Goal: Task Accomplishment & Management: Use online tool/utility

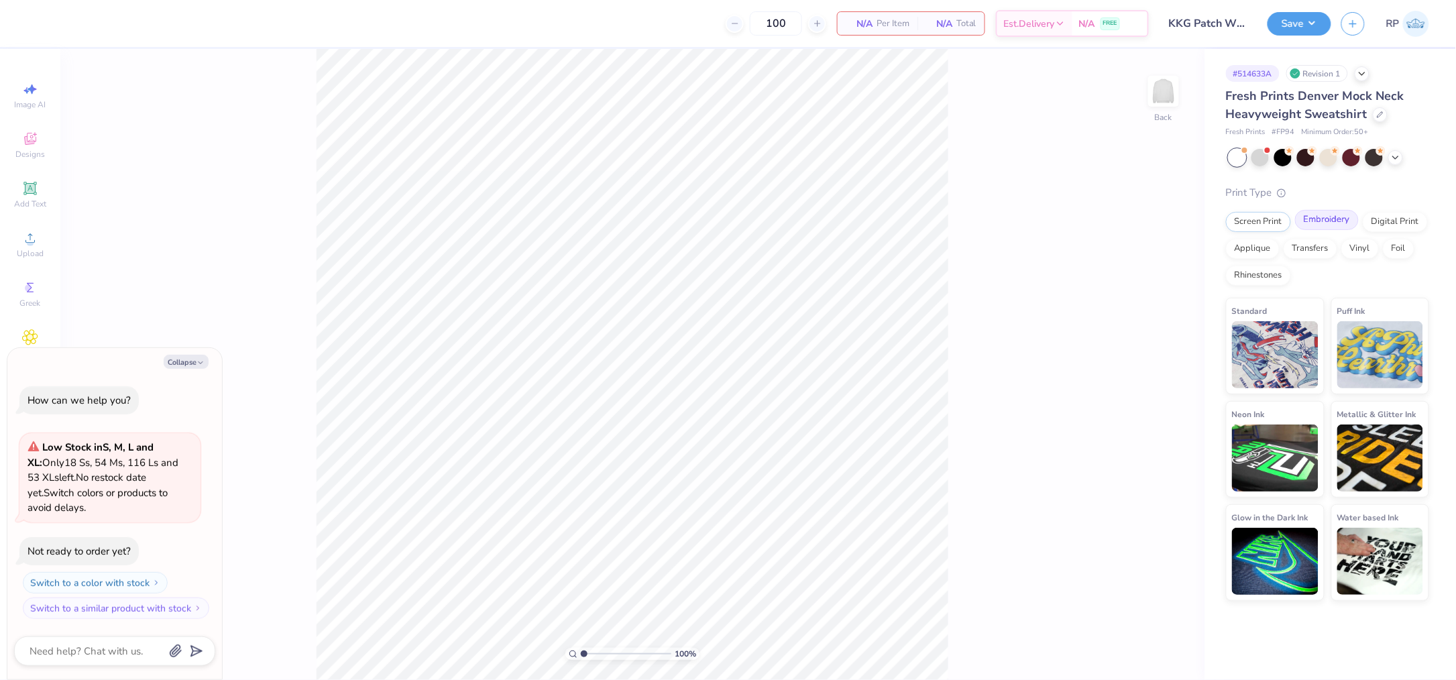
click at [1328, 225] on div "Embroidery" at bounding box center [1327, 220] width 64 height 20
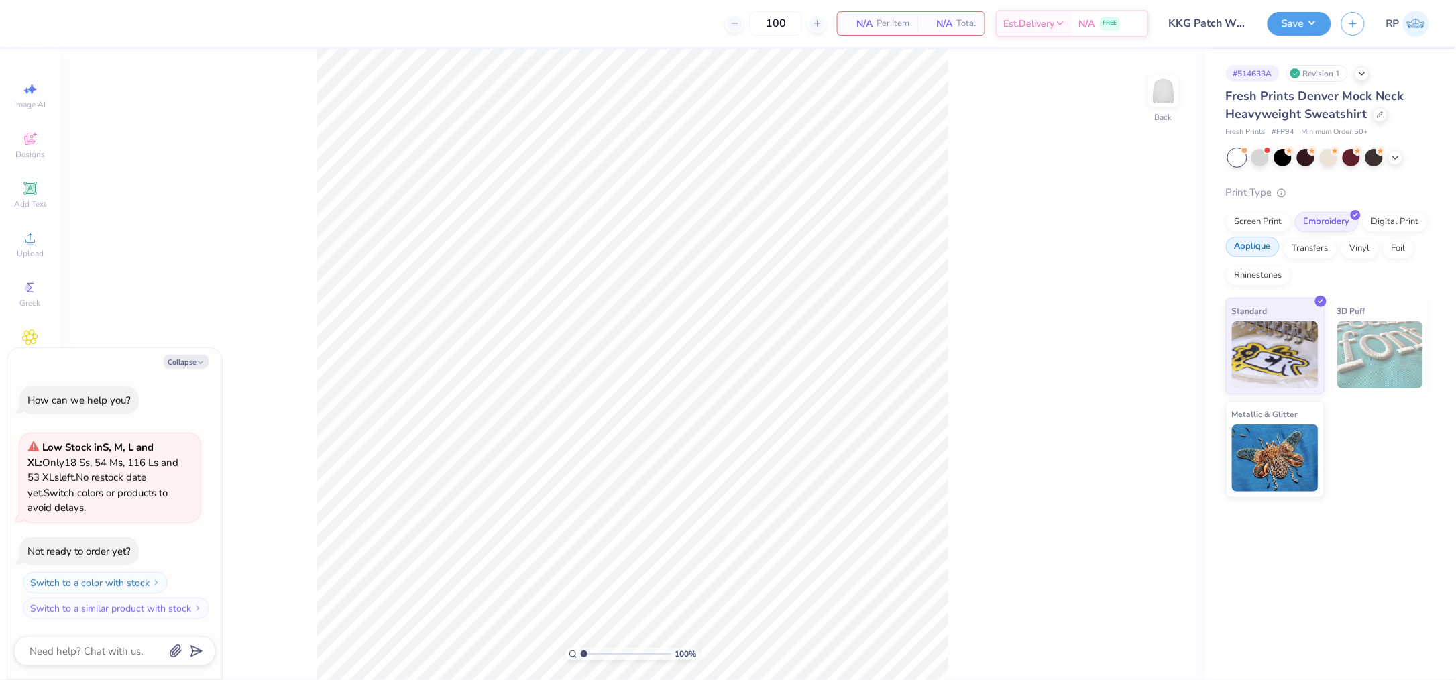
click at [1246, 246] on div "Applique" at bounding box center [1253, 247] width 54 height 20
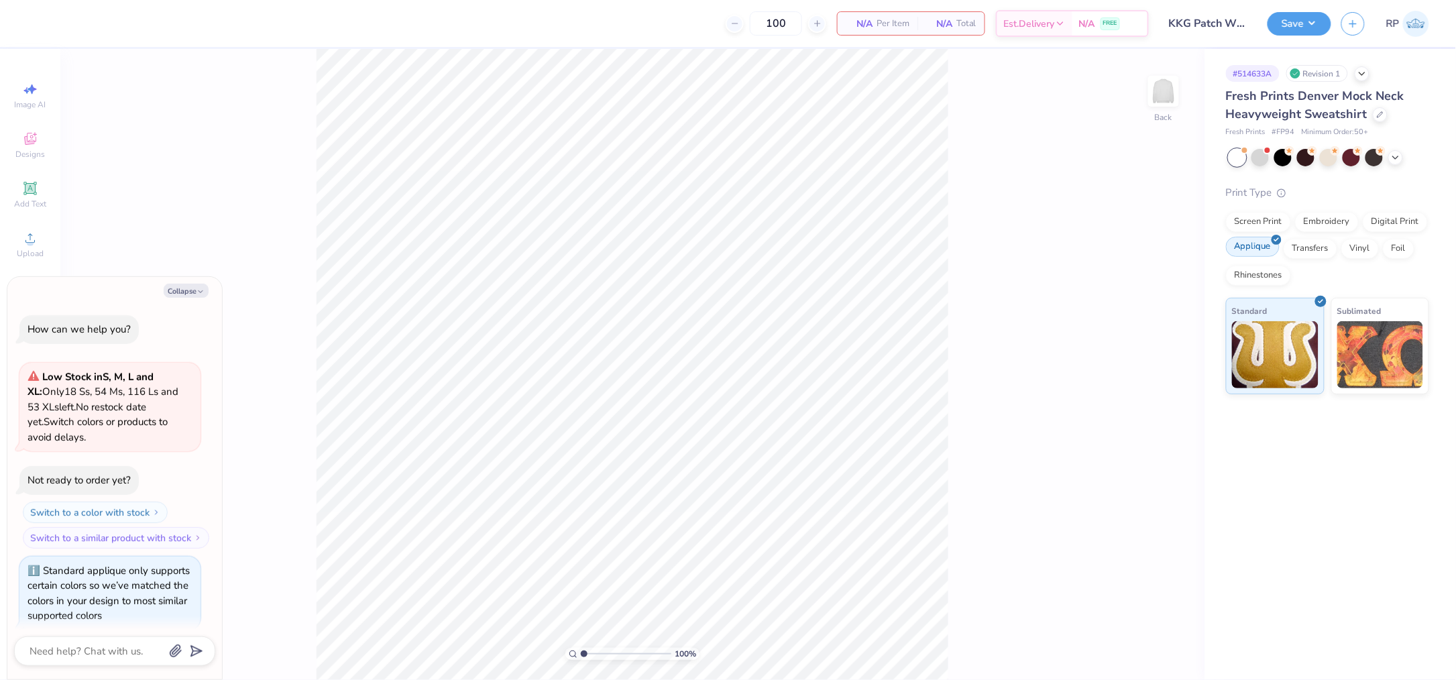
type textarea "x"
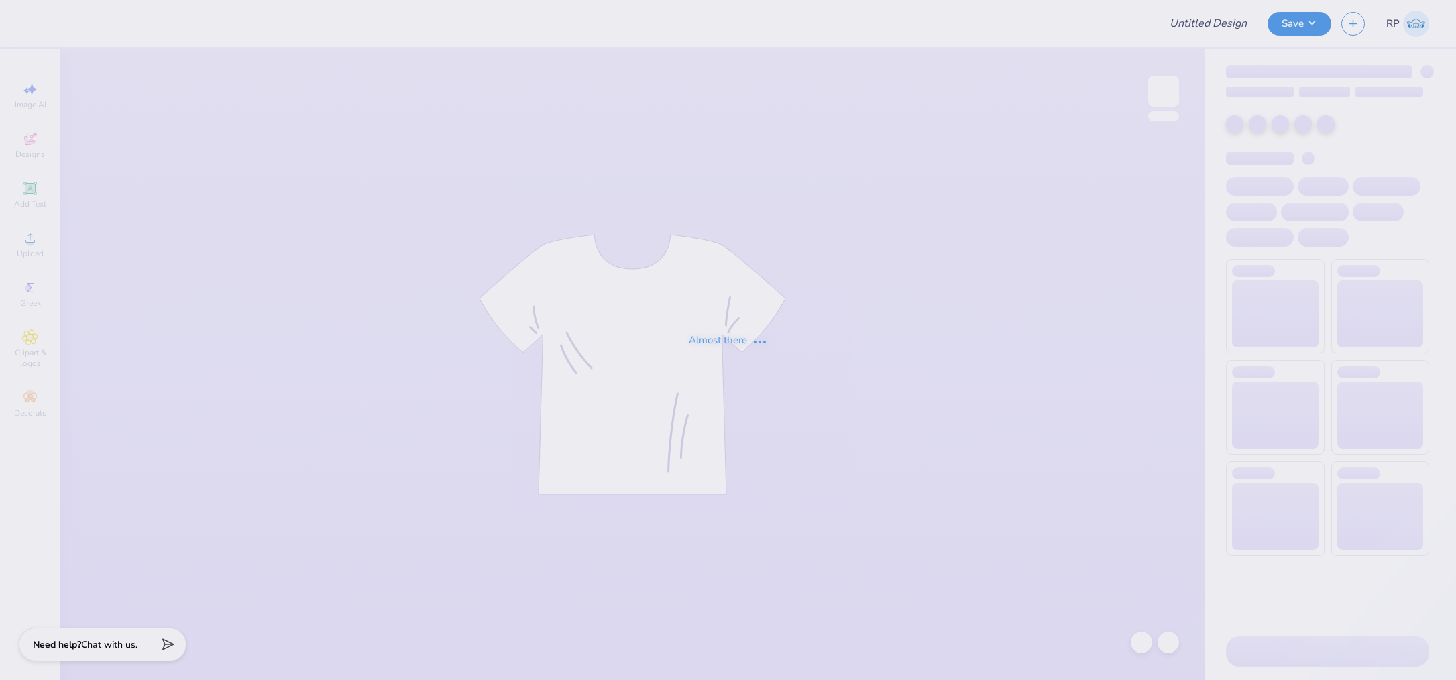
type input "University of Oklahoma : Emily Hopkins"
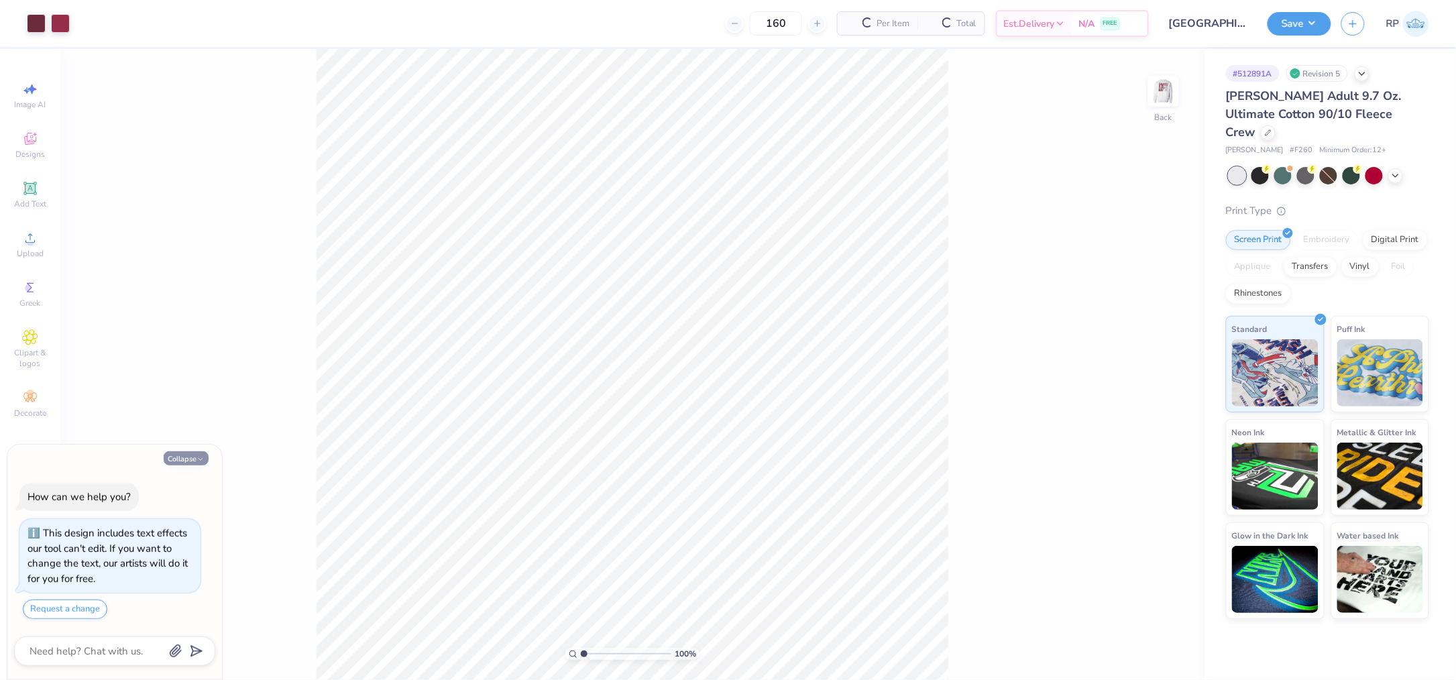
click at [202, 455] on icon "button" at bounding box center [200, 459] width 8 height 8
type textarea "x"
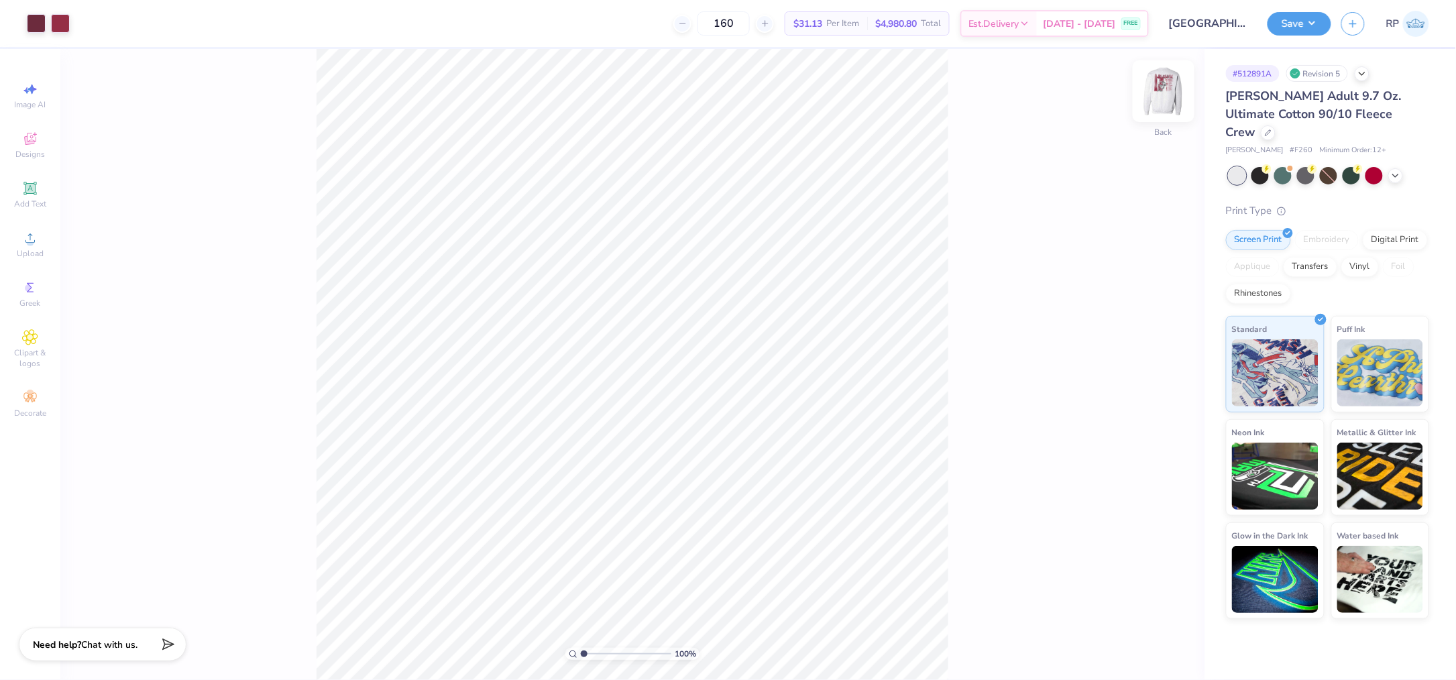
click at [1169, 93] on img at bounding box center [1164, 91] width 54 height 54
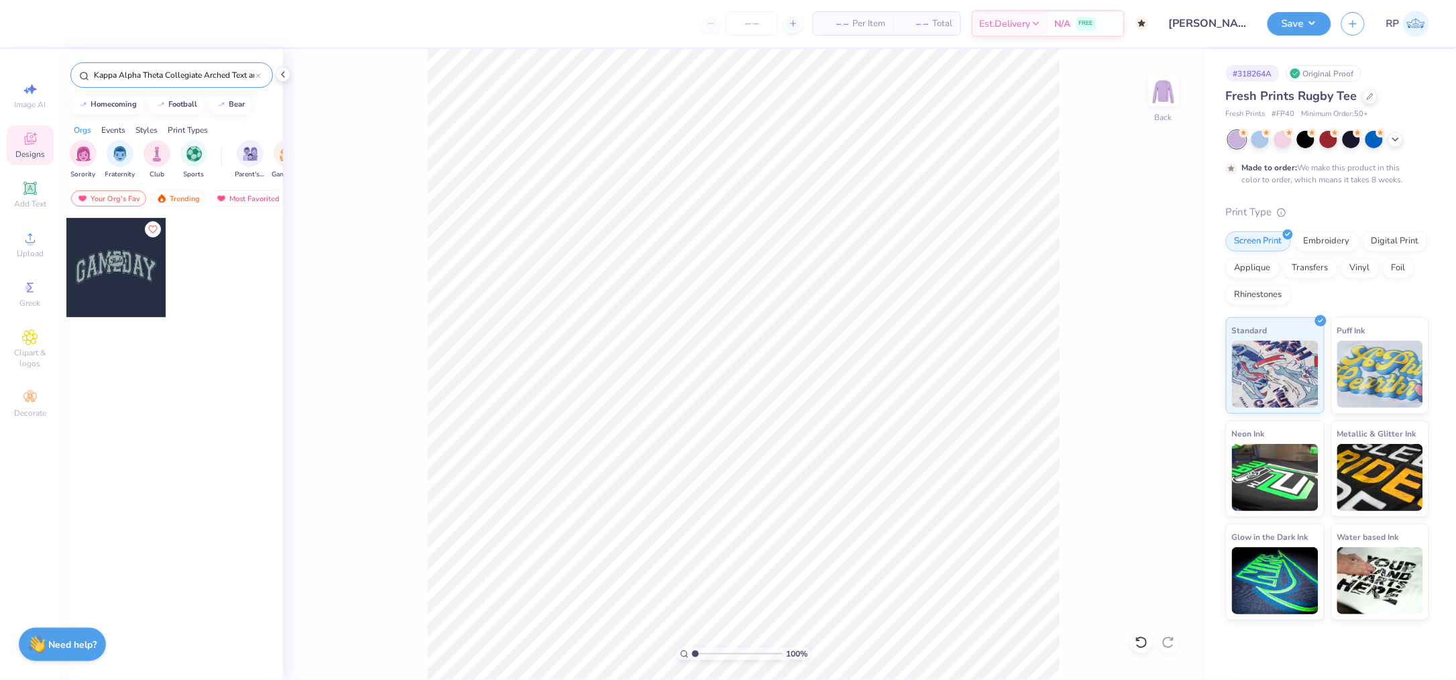
click at [243, 74] on input "Kappa Alpha Theta Collegiate Arched Text and Football Game Day Shirt" at bounding box center [174, 74] width 163 height 13
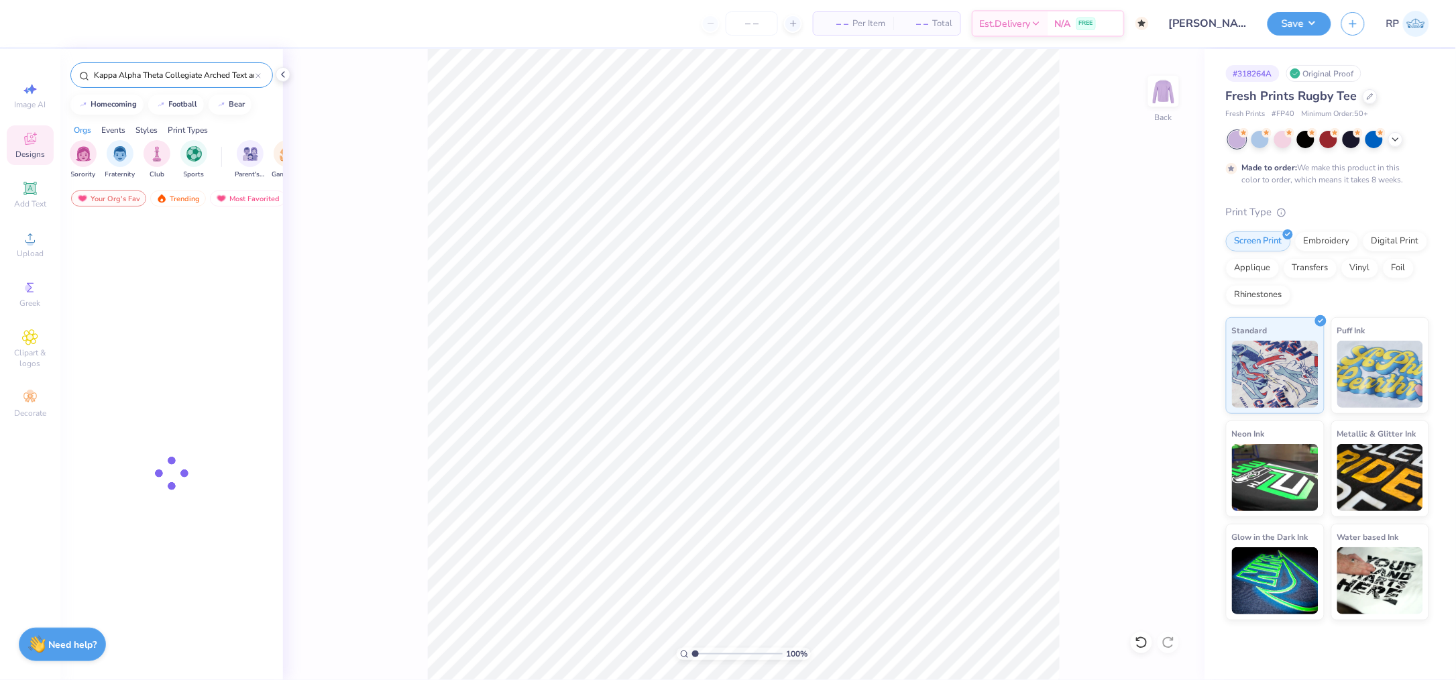
click at [243, 74] on input "Kappa Alpha Theta Collegiate Arched Text and Football Game Day Shirt" at bounding box center [174, 74] width 163 height 13
click at [243, 76] on input "Kappa Alpha Theta Collegiate Arched Text and Football Game Day Shirt" at bounding box center [174, 74] width 163 height 13
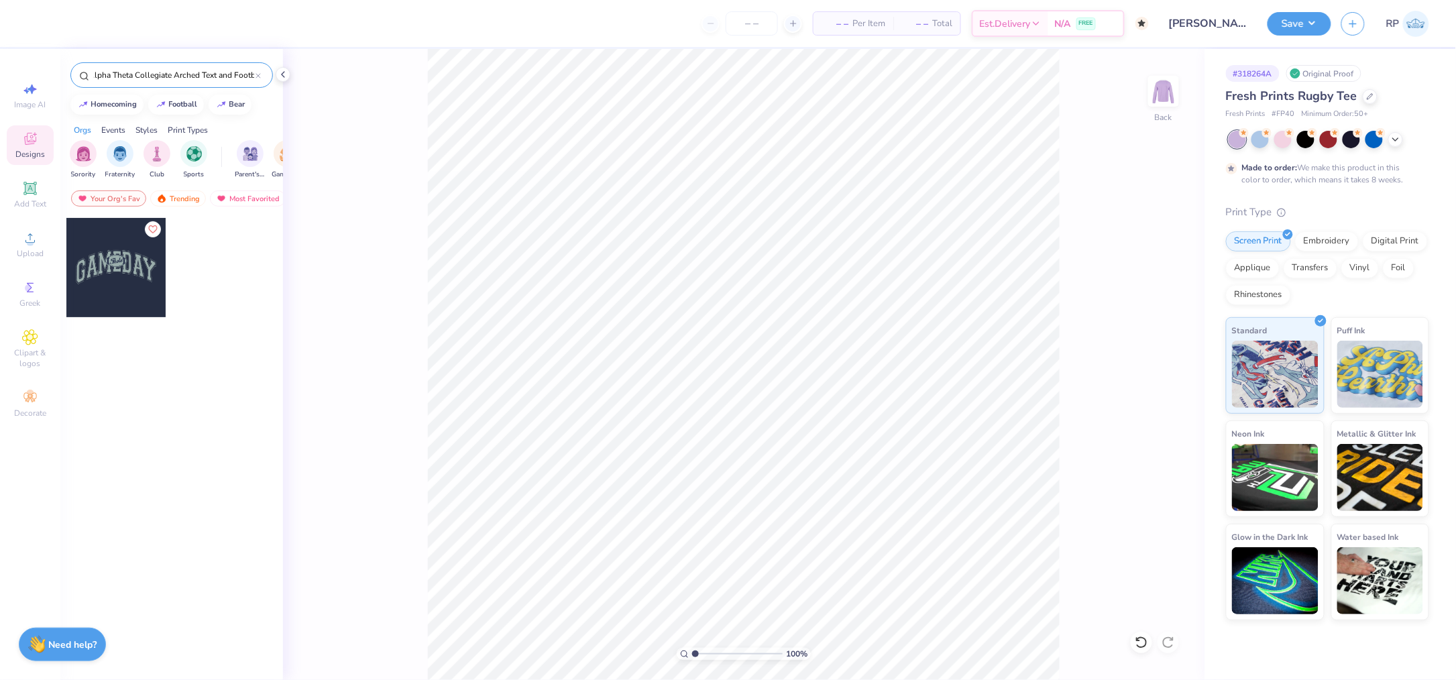
paste input "Alpha Tau Omega Dad's Weekend Golf Game Dad's Day Sweater"
type input "Alpha Tau Omega Dad's Weekend Golf Game Dad's Day Sweater"
